Goal: Information Seeking & Learning: Learn about a topic

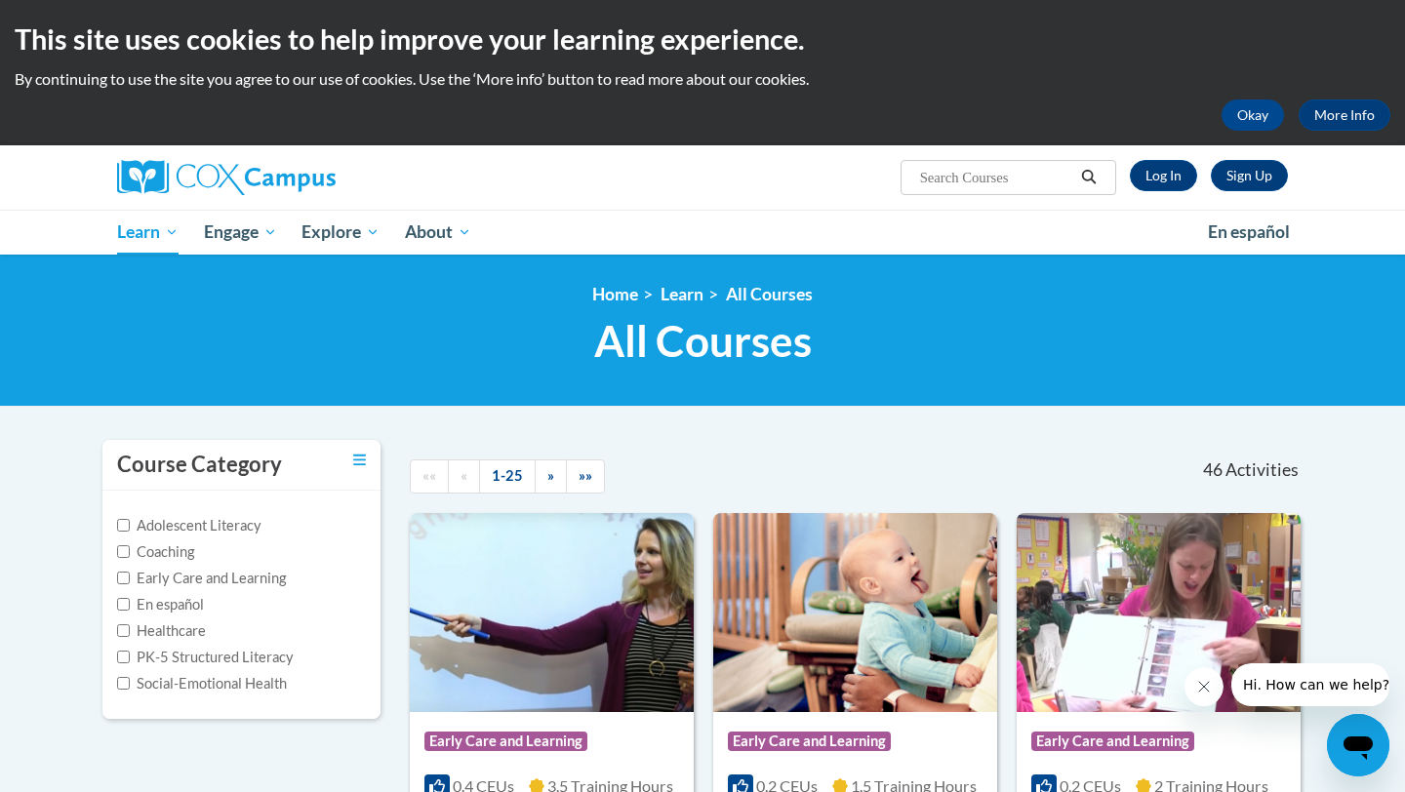
scroll to position [79, 0]
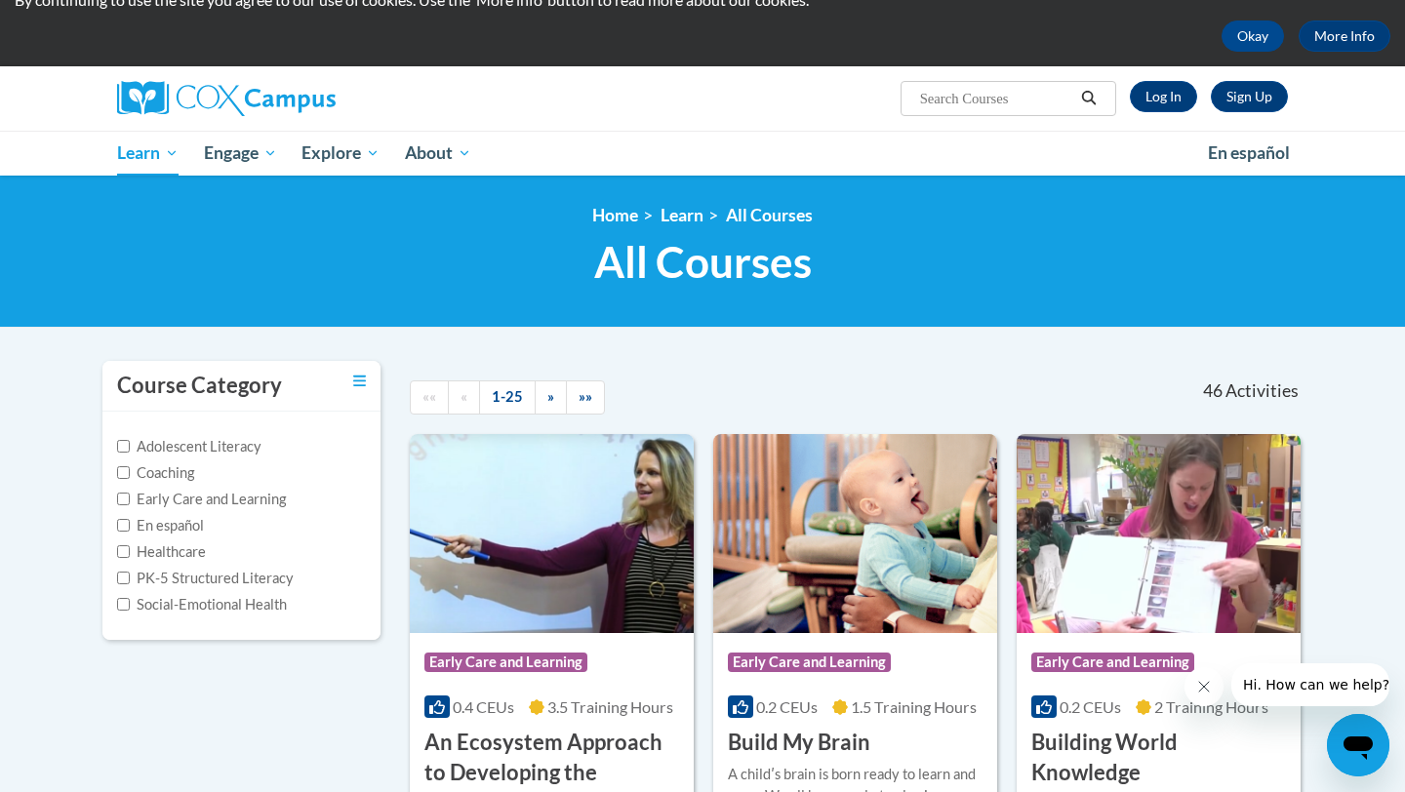
click at [193, 584] on label "PK-5 Structured Literacy" at bounding box center [205, 578] width 177 height 21
click at [130, 584] on input "PK-5 Structured Literacy" at bounding box center [123, 578] width 13 height 13
checkbox input "true"
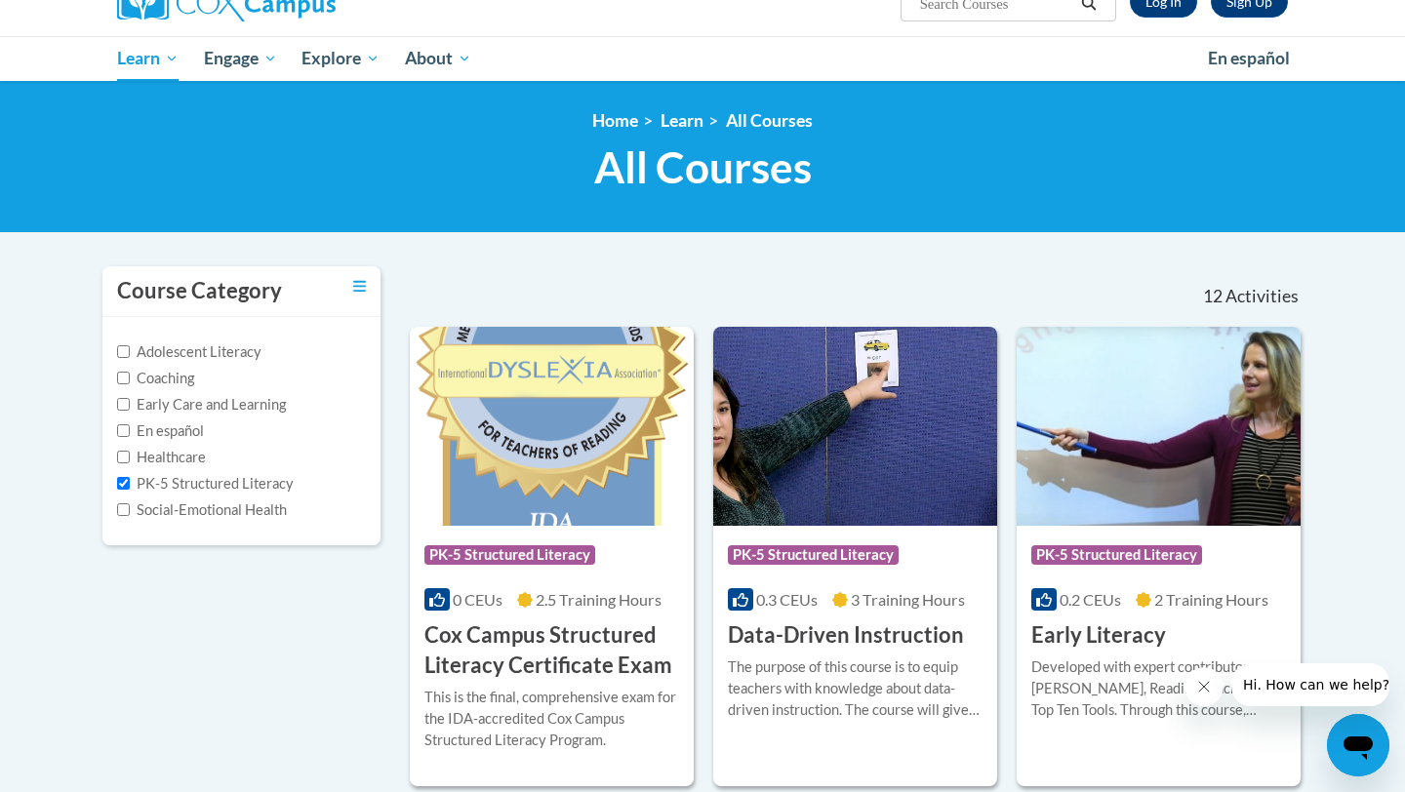
scroll to position [178, 0]
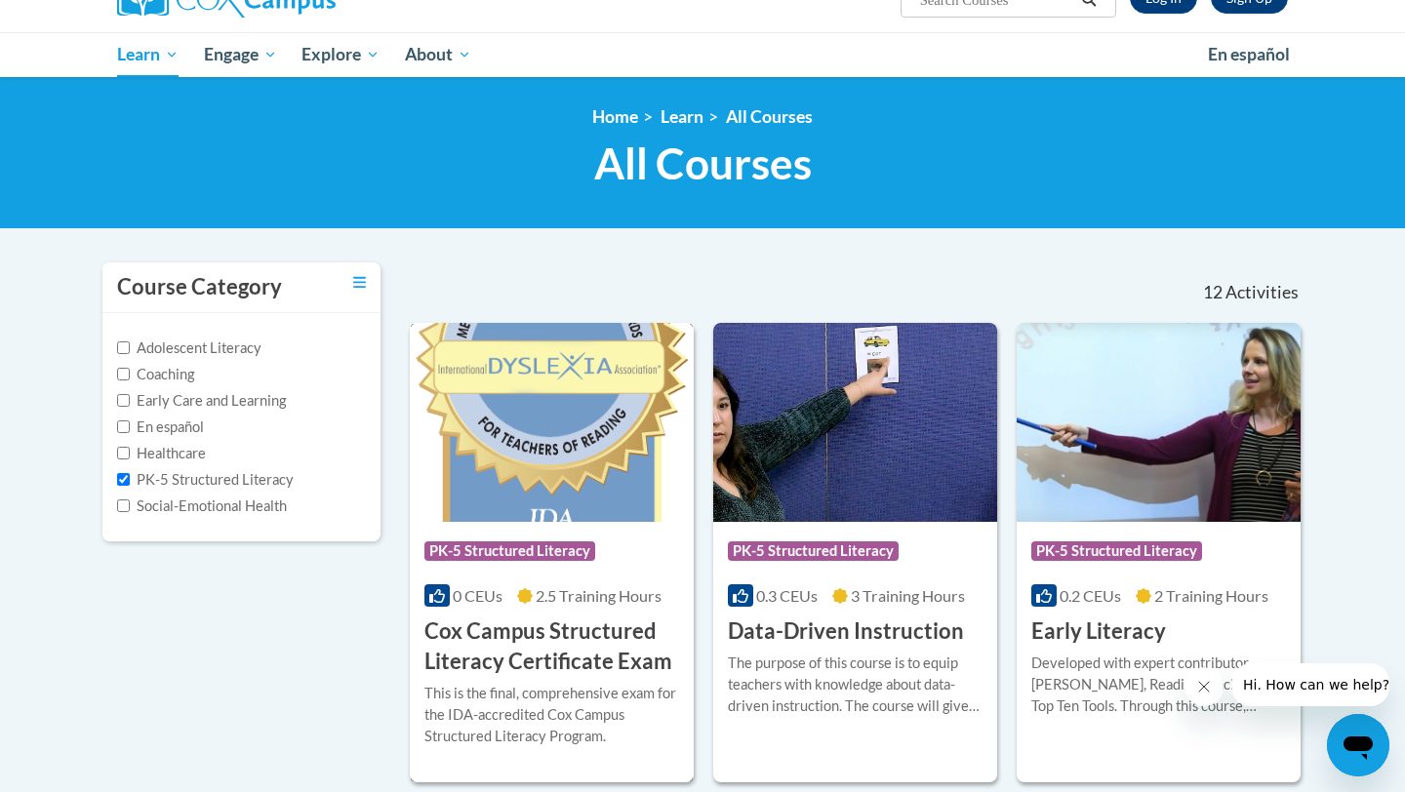
click at [568, 659] on h3 "Cox Campus Structured Literacy Certificate Exam" at bounding box center [551, 647] width 255 height 60
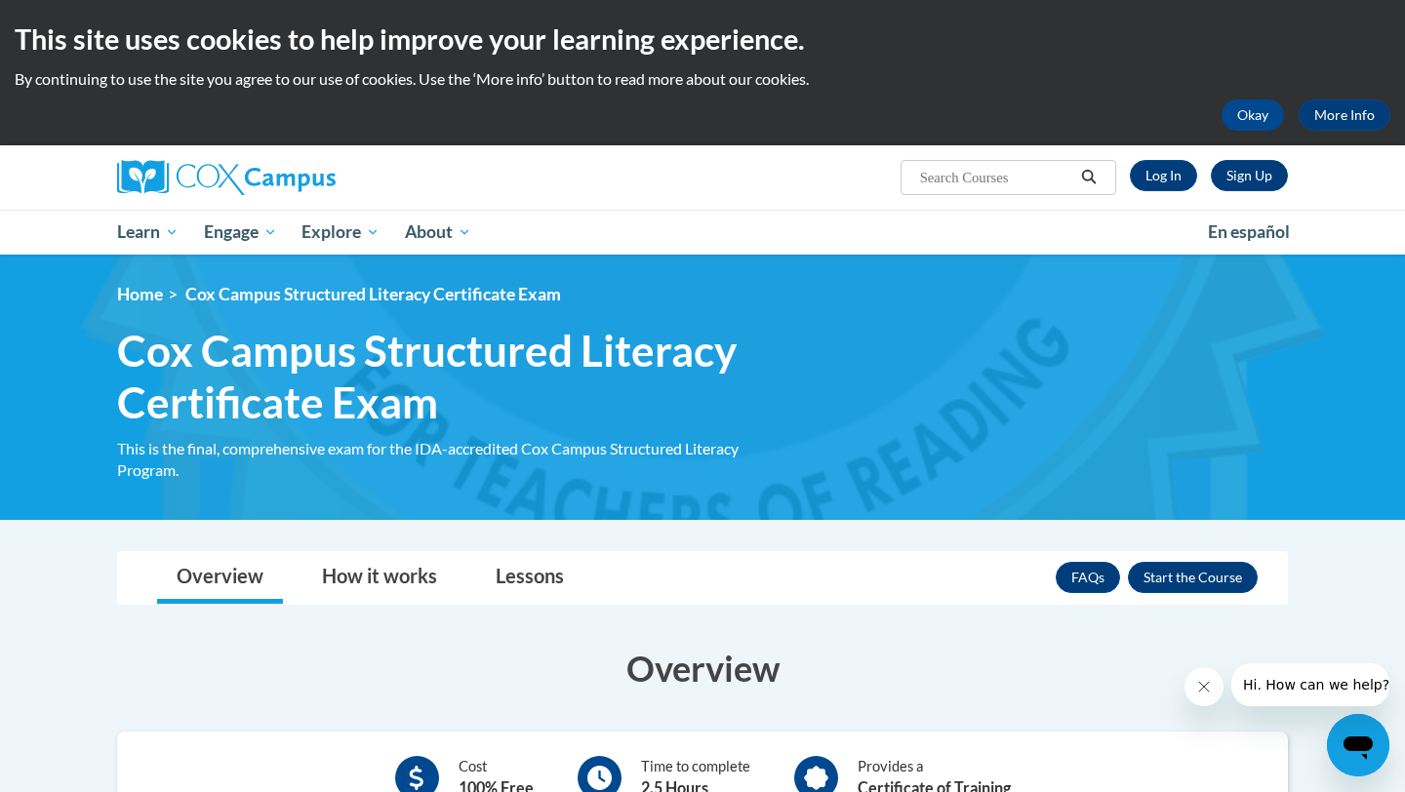
click at [941, 166] on input "Search..." at bounding box center [996, 177] width 156 height 23
type input "oral language in the foundation of literacy"
click at [1142, 177] on link "Log In" at bounding box center [1163, 175] width 67 height 31
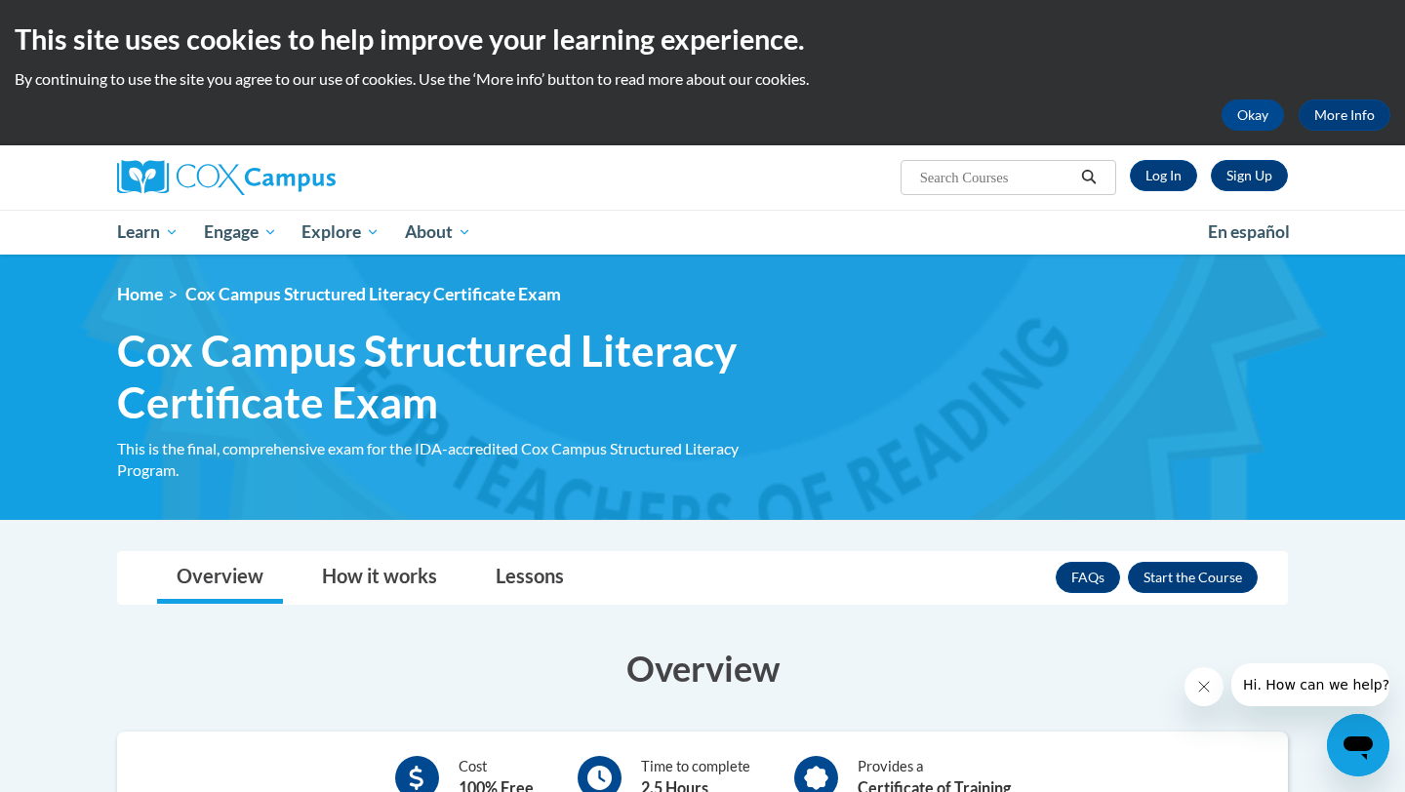
click at [968, 179] on input "Search..." at bounding box center [996, 177] width 156 height 23
type input "oral language is the foundation of literacy"
click at [1087, 181] on icon "Search" at bounding box center [1089, 177] width 15 height 15
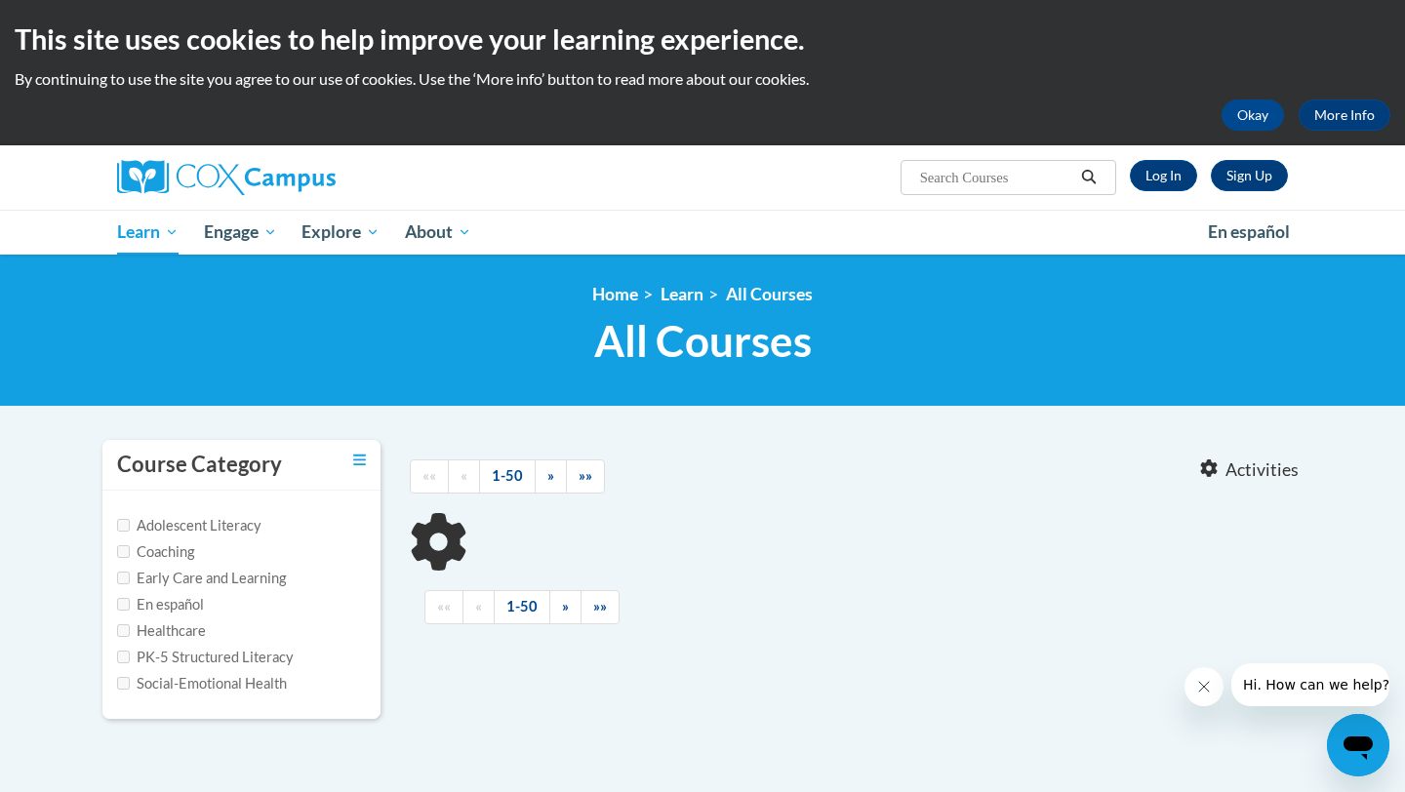
type input "oral language is the foundation of literacy"
click at [1044, 183] on input "oral language is the foundation of literacy" at bounding box center [996, 177] width 156 height 23
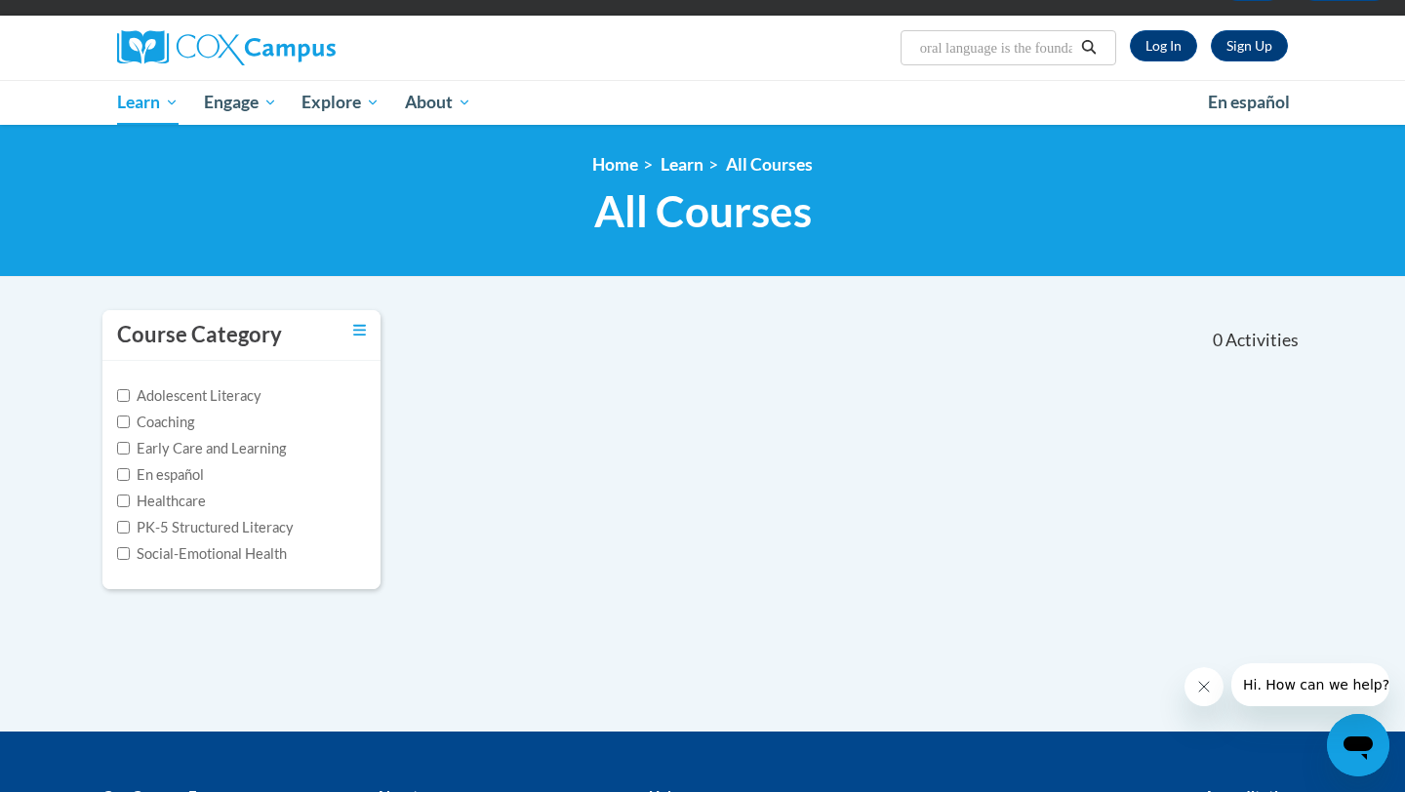
scroll to position [135, 0]
